Goal: Transaction & Acquisition: Book appointment/travel/reservation

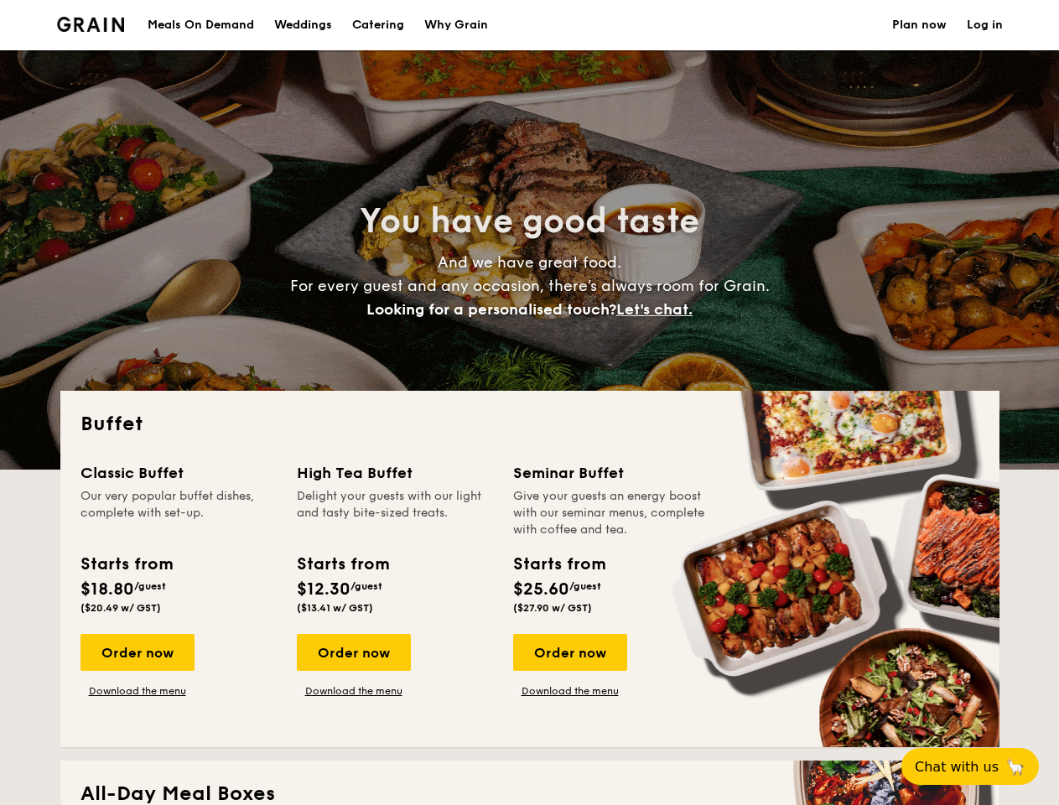
select select
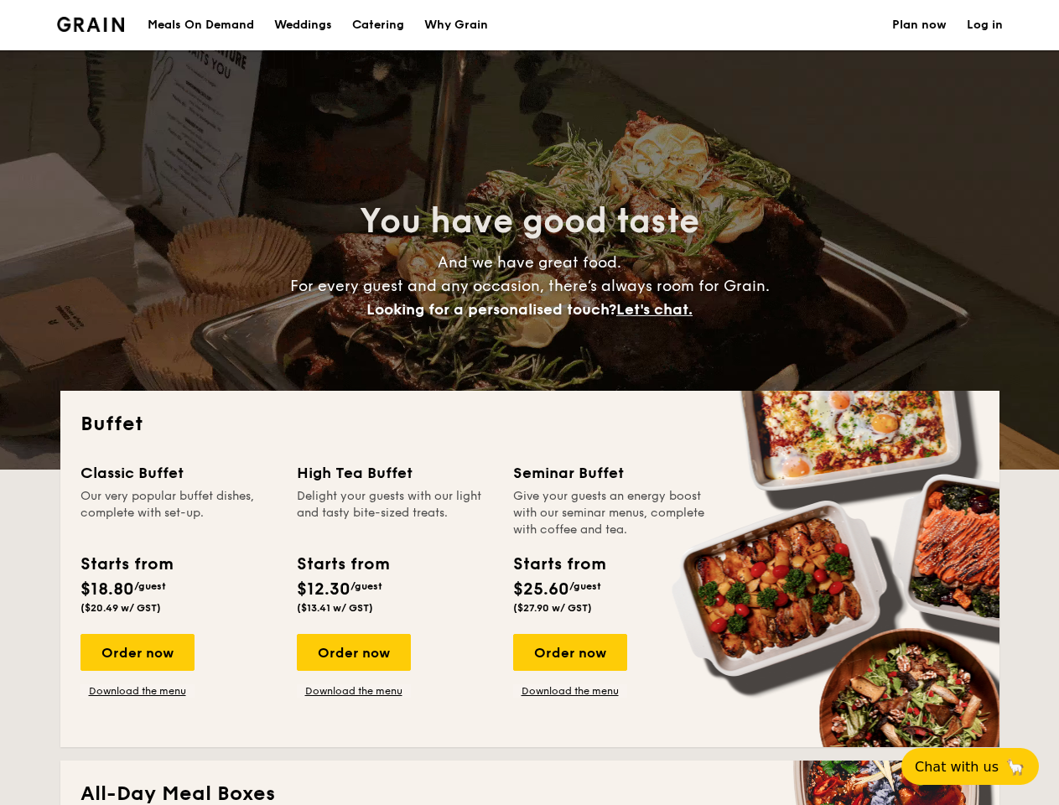
click at [529, 403] on div "Buffet Classic Buffet Our very popular buffet dishes, complete with set-up. Sta…" at bounding box center [530, 569] width 940 height 357
click at [985, 25] on link "Log in" at bounding box center [985, 25] width 36 height 50
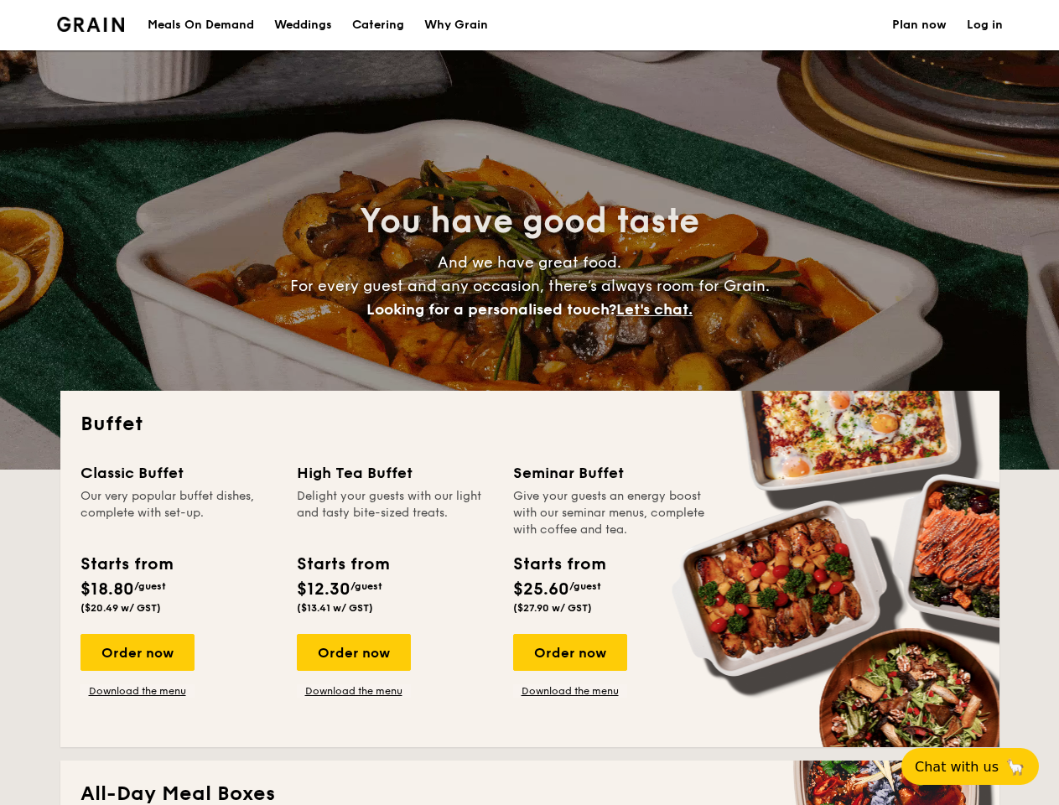
click at [659, 310] on span "Let's chat." at bounding box center [655, 309] width 76 height 18
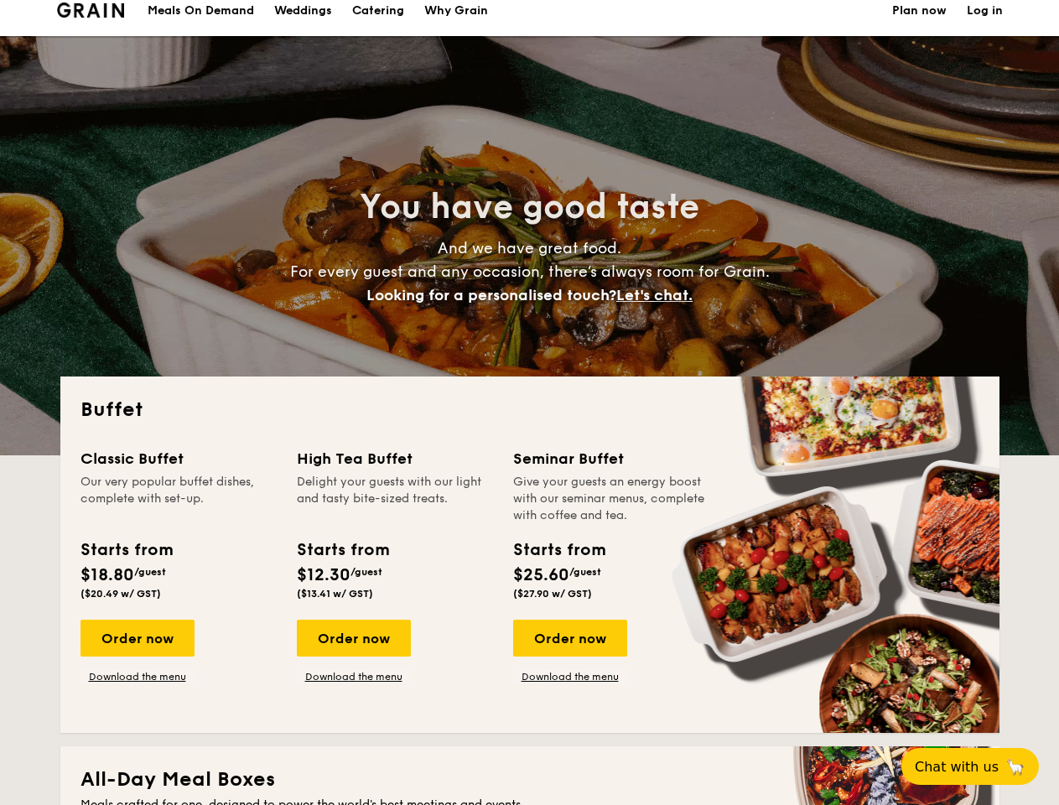
click at [137, 653] on div "Classic Buffet Our very popular buffet dishes, complete with set-up. Starts fro…" at bounding box center [530, 580] width 899 height 266
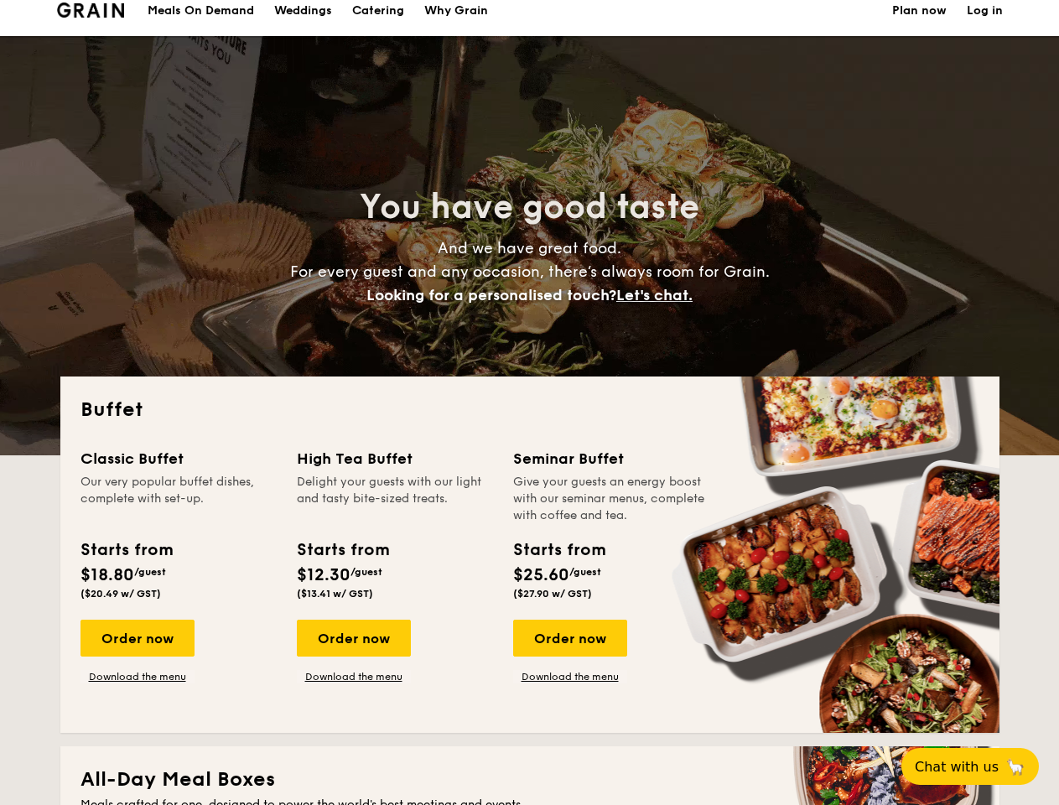
scroll to position [705, 0]
